Goal: Navigation & Orientation: Find specific page/section

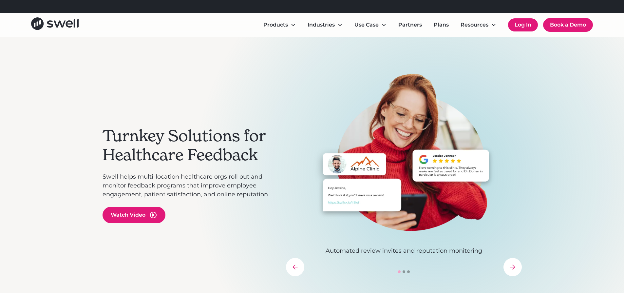
click at [522, 24] on link "Log In" at bounding box center [523, 24] width 30 height 13
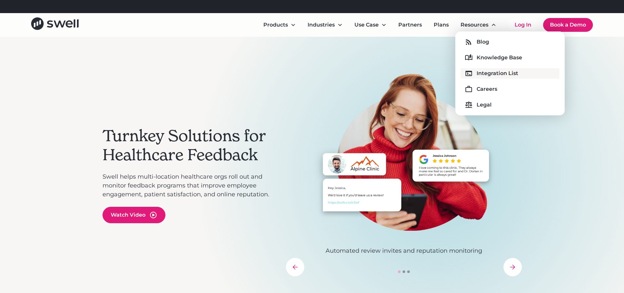
click at [485, 75] on div "Integration List" at bounding box center [498, 73] width 42 height 8
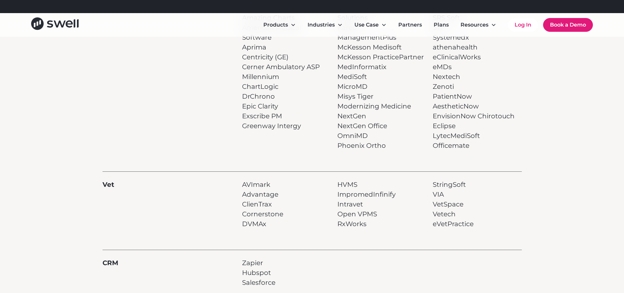
scroll to position [434, 0]
click at [518, 24] on link "Log In" at bounding box center [523, 24] width 30 height 13
